Goal: Task Accomplishment & Management: Use online tool/utility

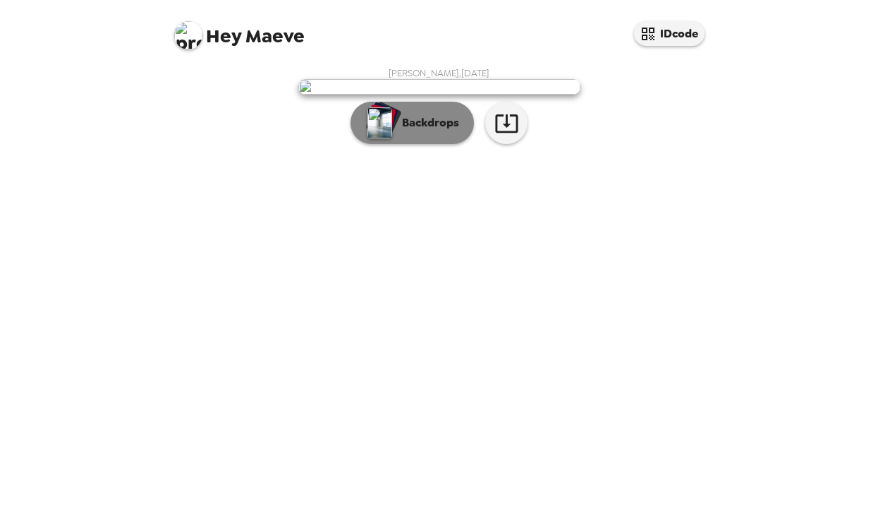
click at [378, 138] on img "button" at bounding box center [380, 122] width 25 height 31
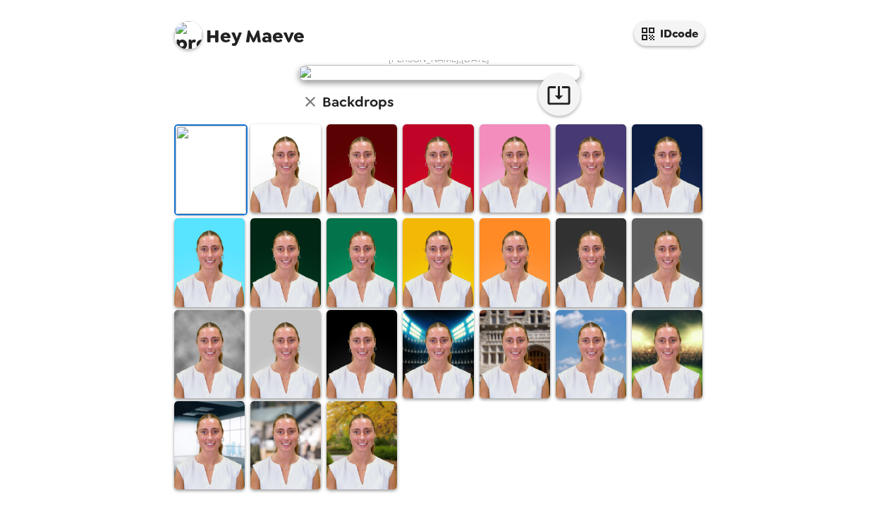
scroll to position [99, 0]
click at [299, 212] on img at bounding box center [285, 168] width 71 height 88
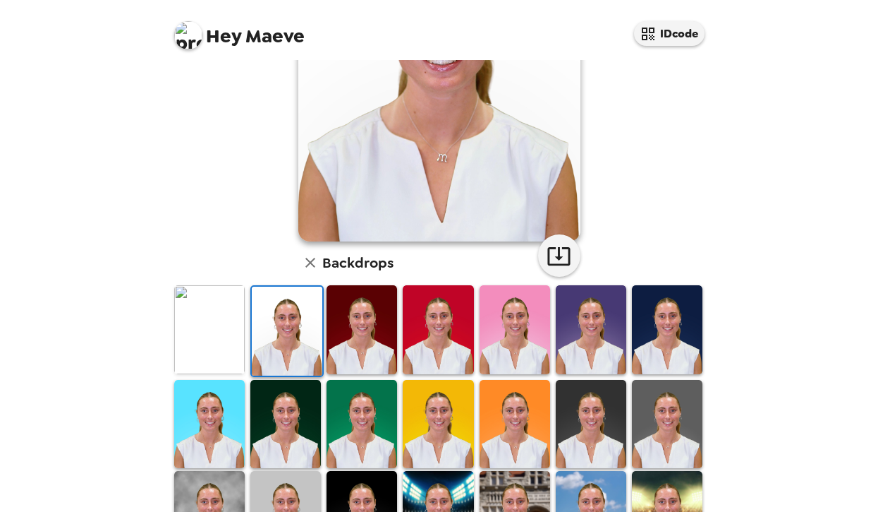
scroll to position [352, 0]
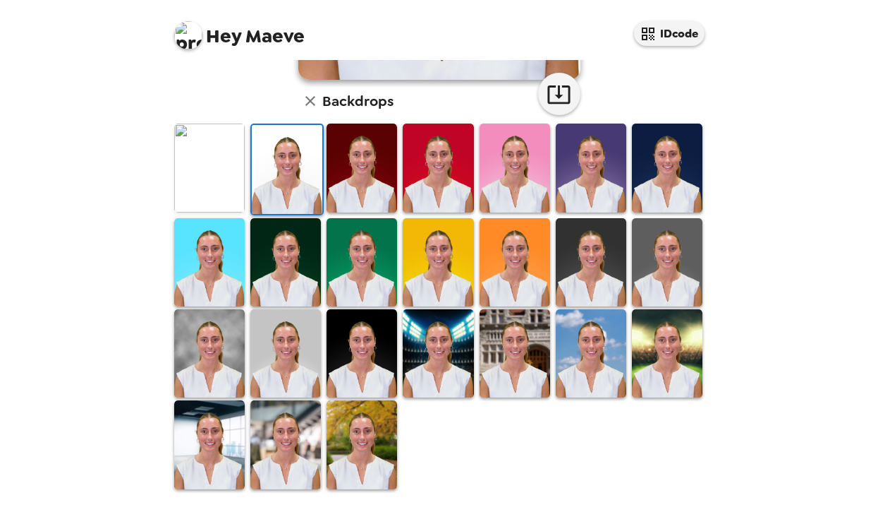
click at [685, 260] on img at bounding box center [667, 262] width 71 height 88
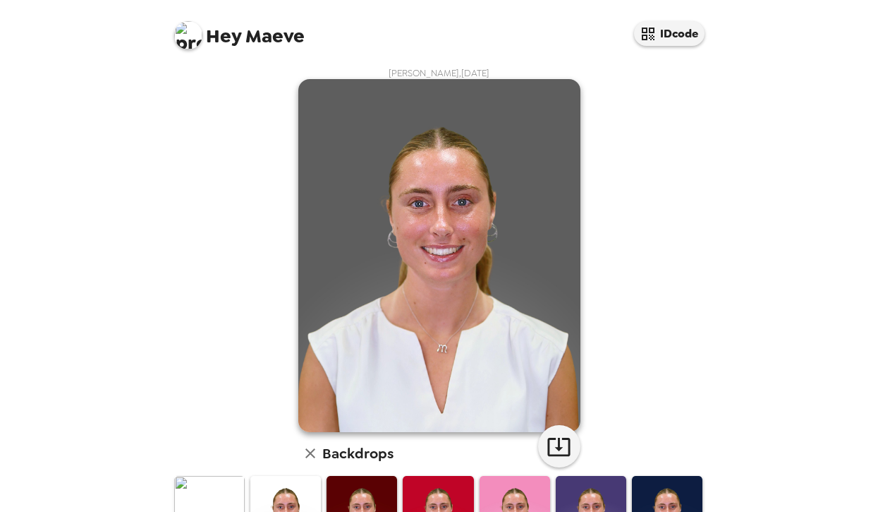
scroll to position [63, 0]
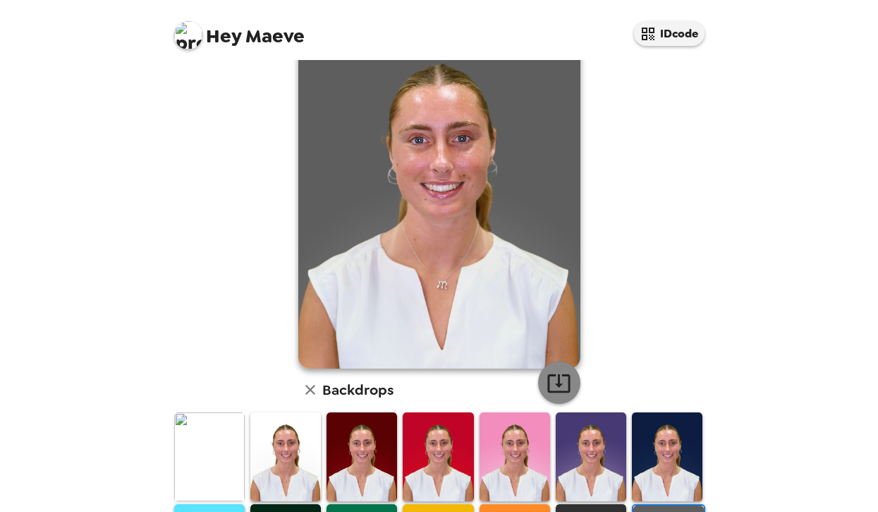
click at [566, 384] on icon "button" at bounding box center [559, 382] width 25 height 25
